Goal: Task Accomplishment & Management: Use online tool/utility

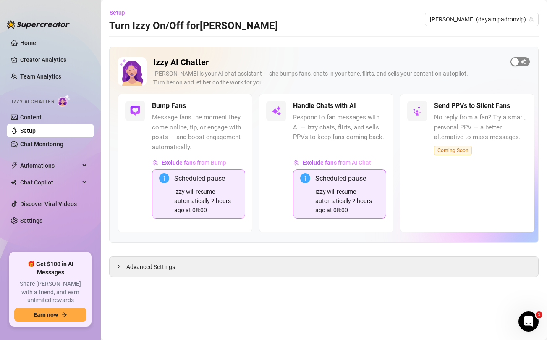
click at [525, 63] on span "button" at bounding box center [519, 61] width 19 height 9
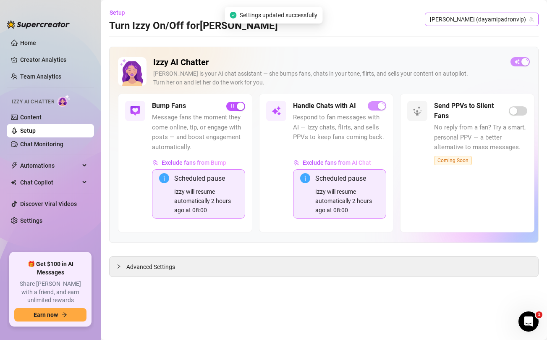
click at [494, 18] on span "[PERSON_NAME] (dayamipadronvip)" at bounding box center [482, 19] width 104 height 13
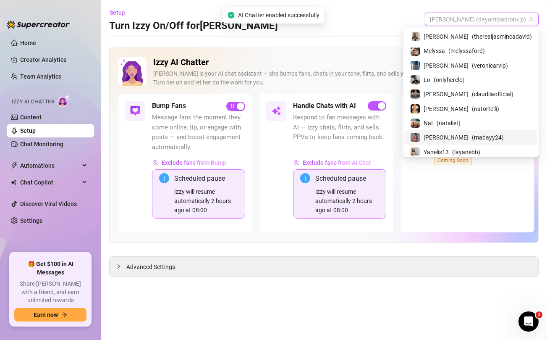
click at [462, 133] on span "[PERSON_NAME]" at bounding box center [445, 137] width 45 height 9
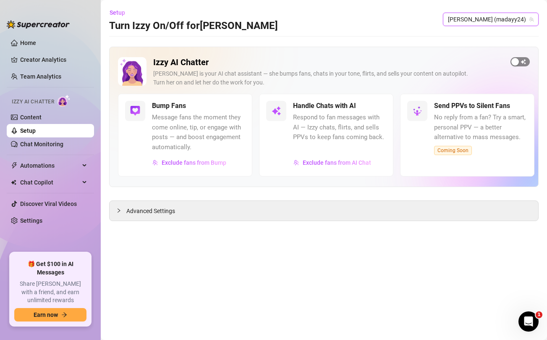
click at [524, 62] on span "button" at bounding box center [519, 61] width 19 height 9
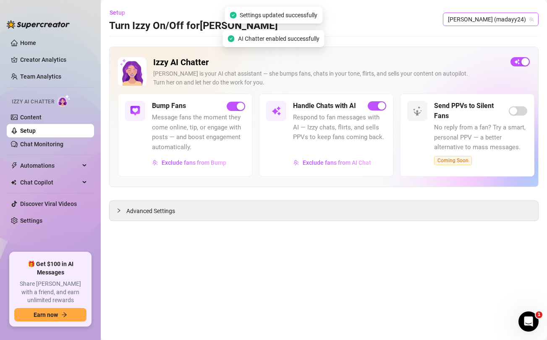
click at [516, 19] on span "[PERSON_NAME] (madayy24)" at bounding box center [491, 19] width 86 height 13
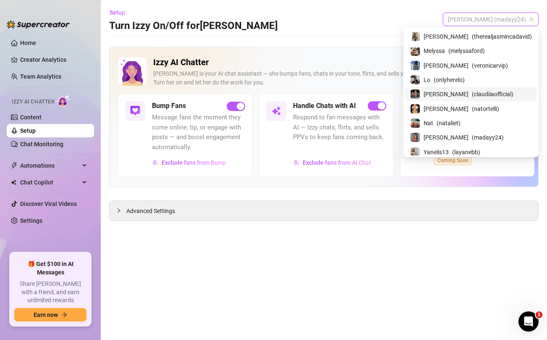
click at [464, 90] on span "[PERSON_NAME]" at bounding box center [445, 93] width 45 height 9
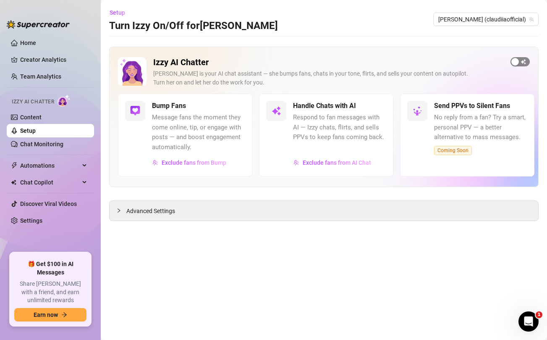
click at [524, 64] on span "button" at bounding box center [519, 61] width 19 height 9
